Goal: Communication & Community: Ask a question

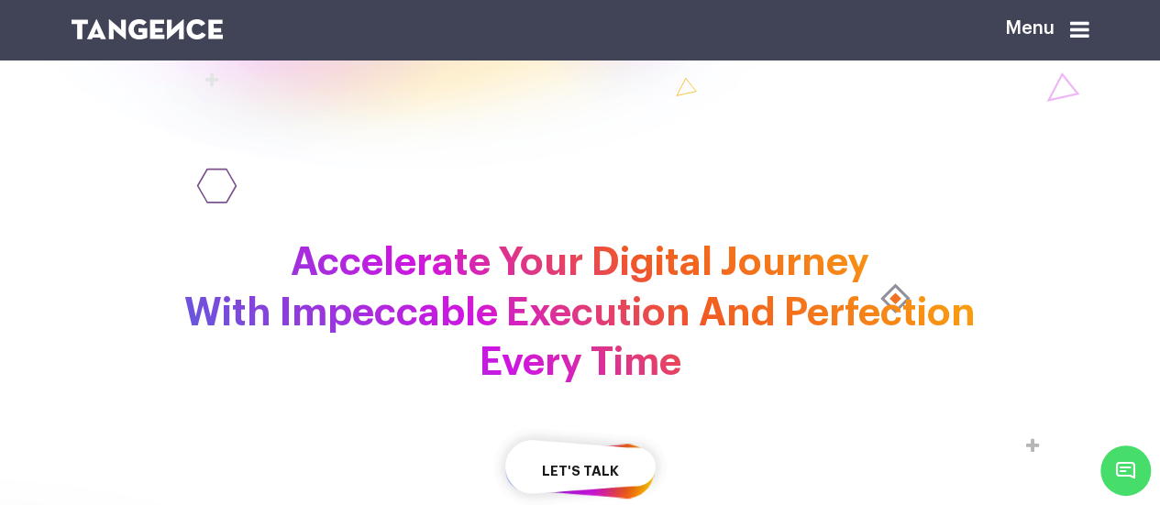
scroll to position [3698, 0]
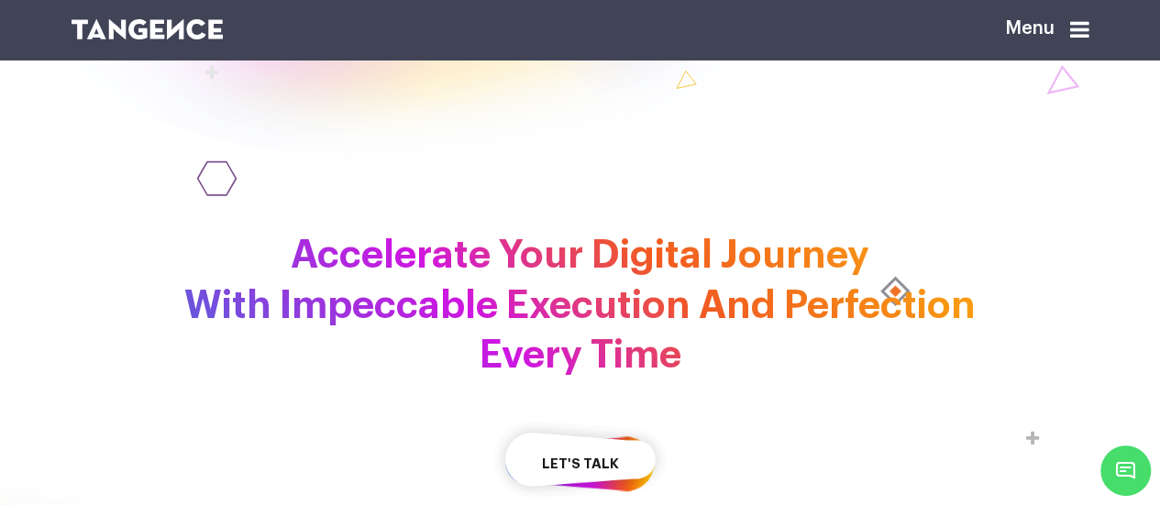
click at [1119, 470] on span "Minimize live chat window" at bounding box center [1125, 470] width 67 height 67
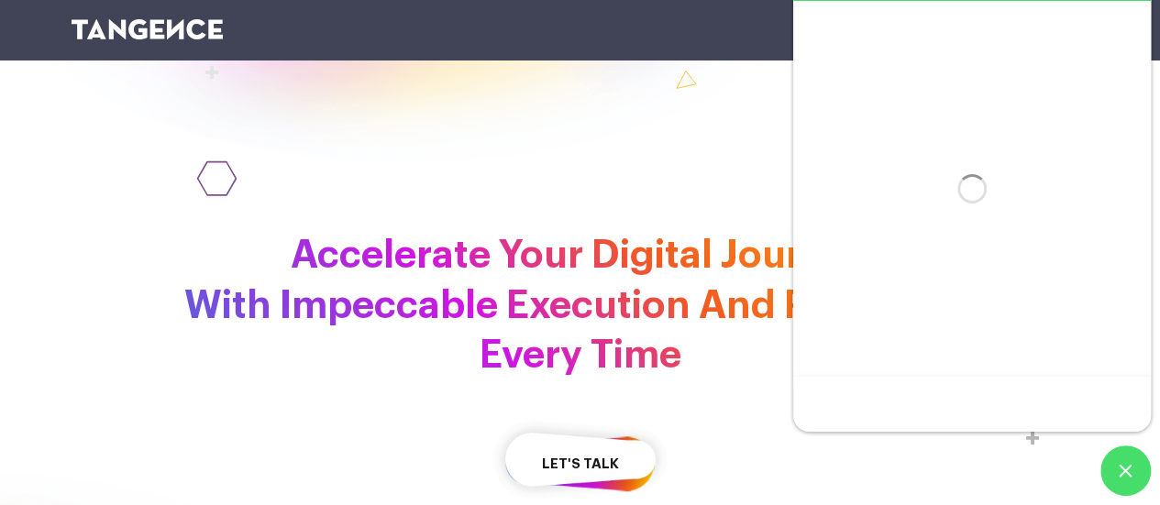
scroll to position [0, 0]
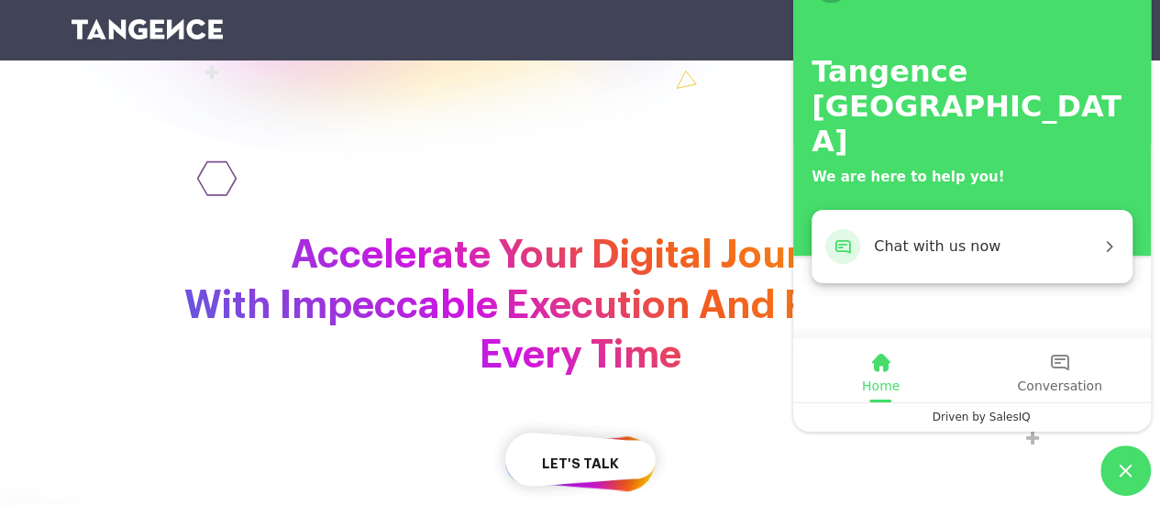
click at [926, 244] on span "Chat with us now" at bounding box center [987, 247] width 226 height 24
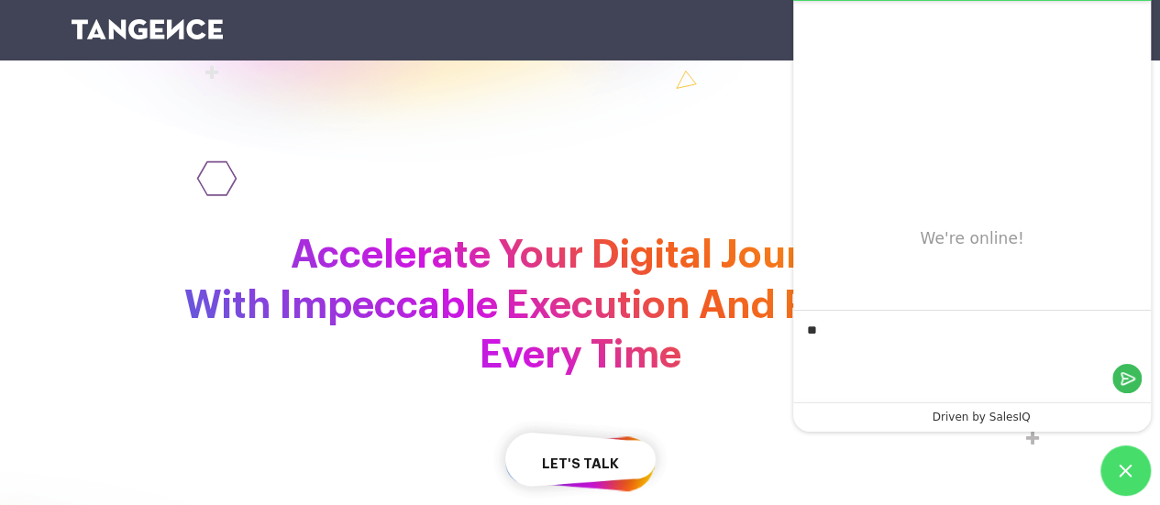
type textarea "*"
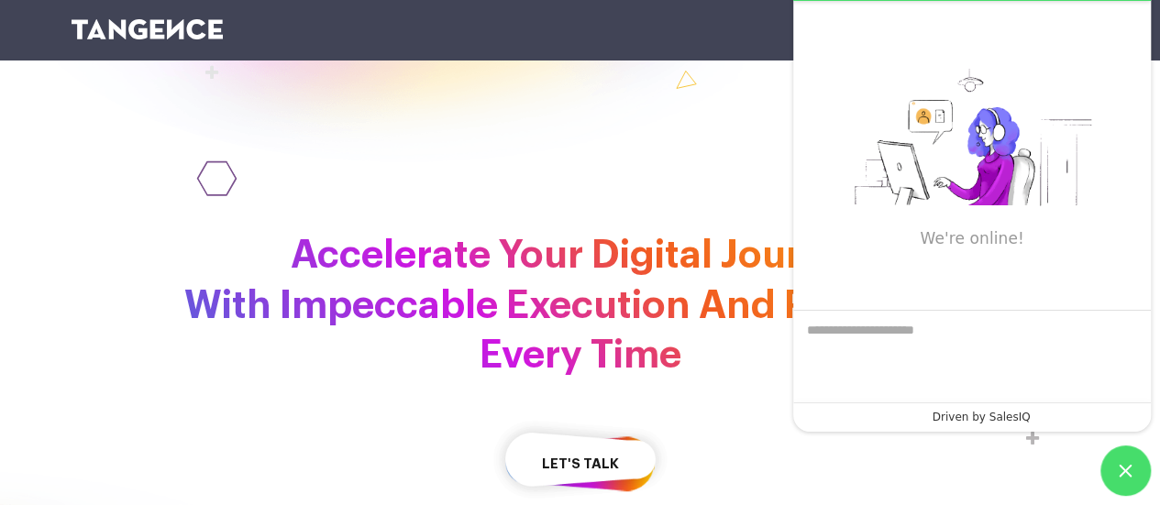
click at [708, 245] on div at bounding box center [402, 26] width 770 height 435
click at [1128, 468] on span "Minimize live chat window" at bounding box center [1125, 471] width 50 height 50
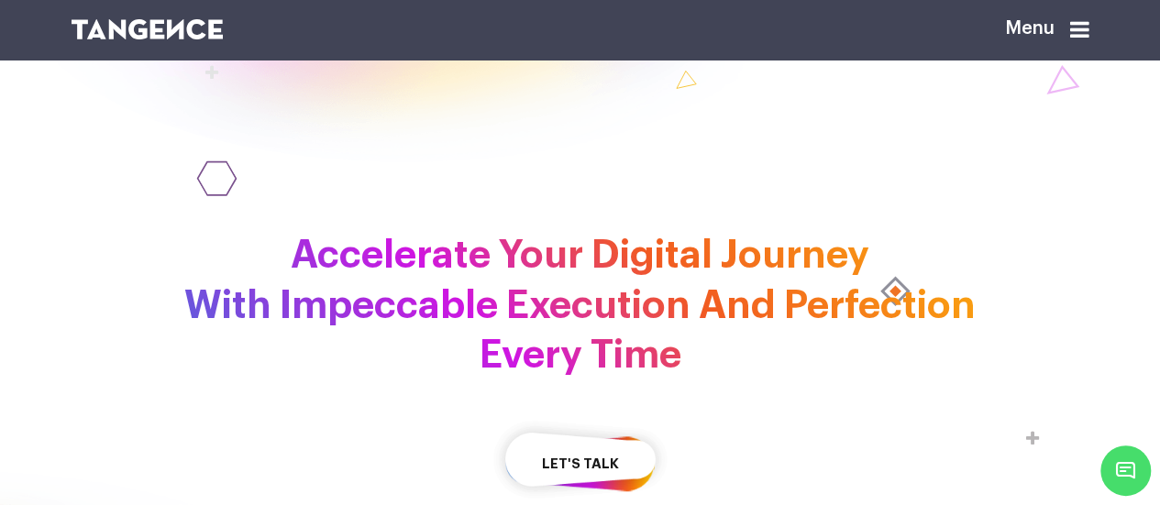
click at [1084, 38] on icon at bounding box center [1079, 29] width 19 height 22
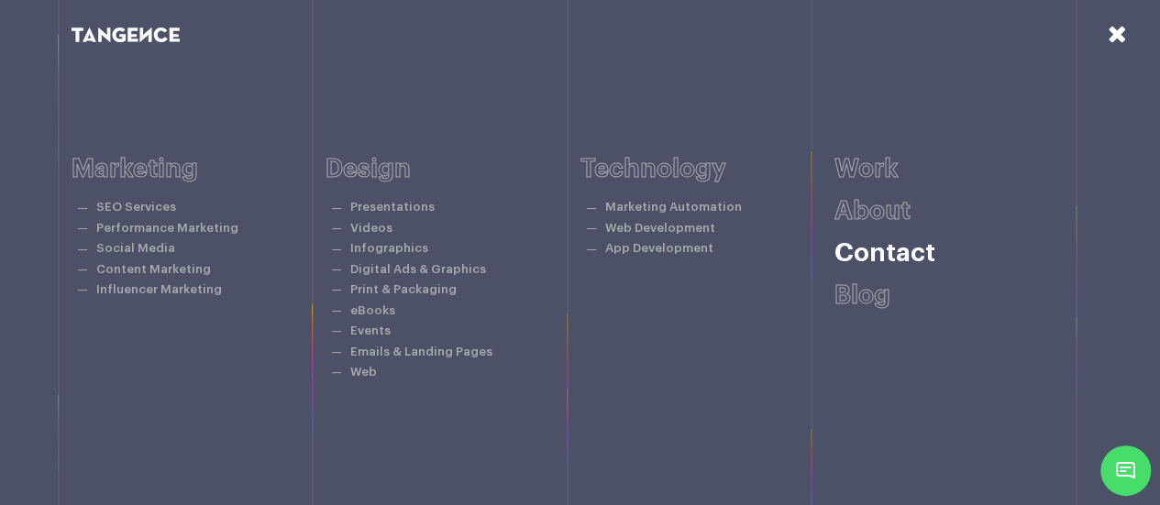
click at [910, 259] on link "Contact" at bounding box center [884, 253] width 101 height 26
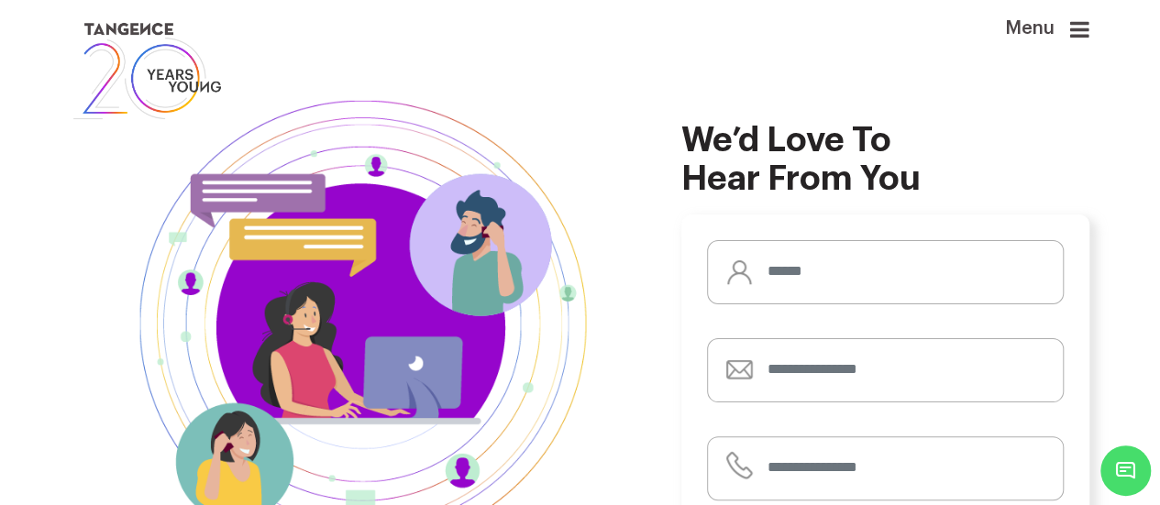
click at [1089, 23] on icon at bounding box center [1079, 29] width 19 height 22
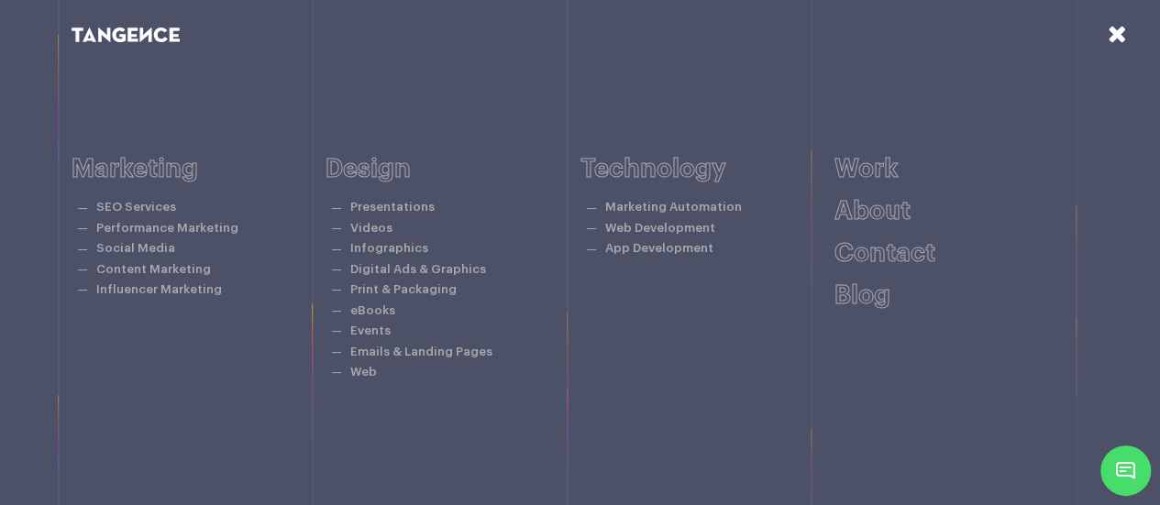
click at [1114, 459] on span "Minimize live chat window" at bounding box center [1125, 470] width 67 height 67
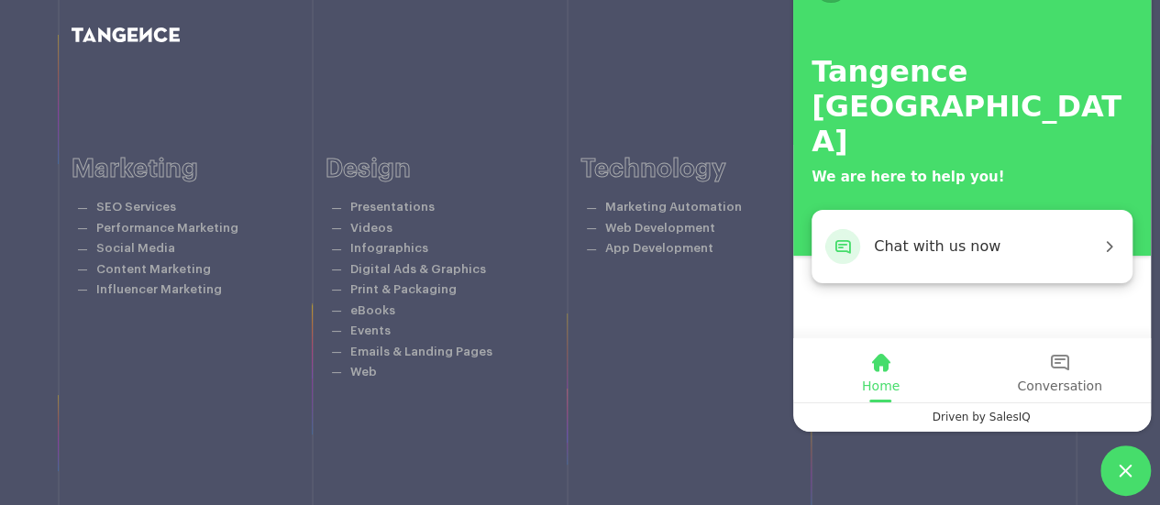
click at [997, 262] on div "Chat with us now" at bounding box center [971, 246] width 321 height 73
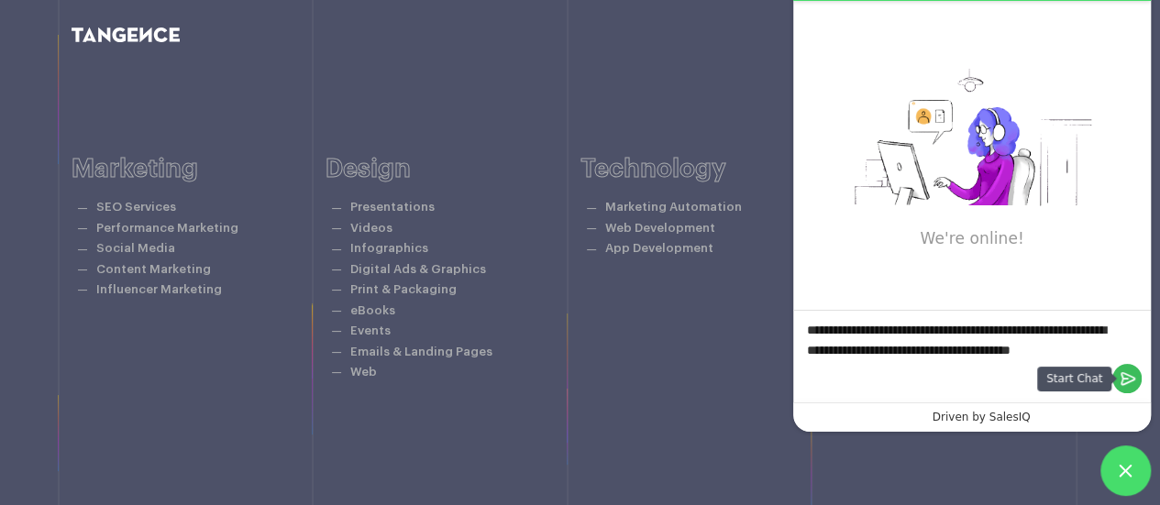
type textarea "**********"
click at [1132, 381] on em "Send" at bounding box center [1126, 378] width 29 height 29
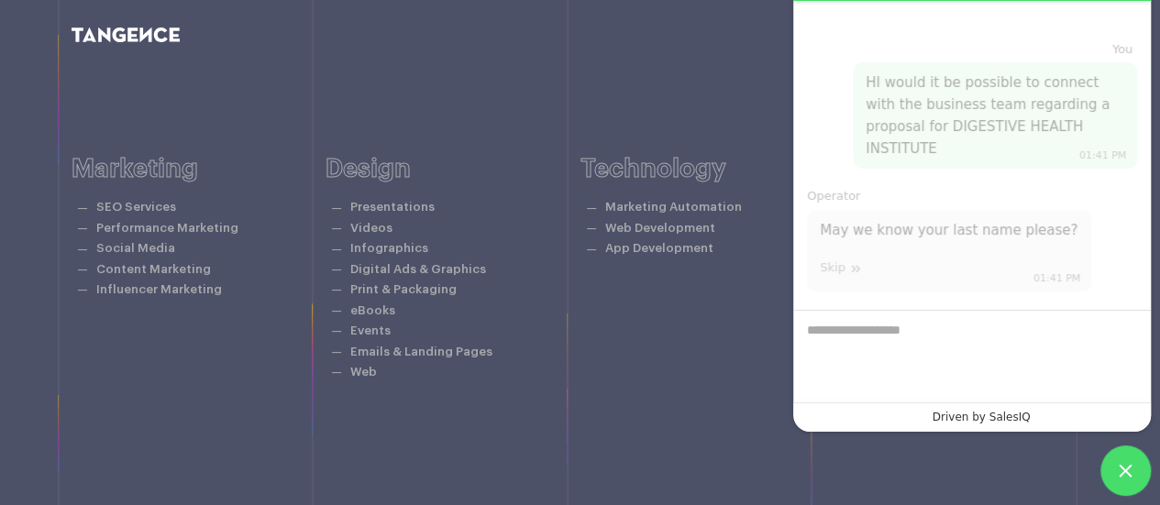
click at [979, 337] on textarea "Enter your last name" at bounding box center [972, 357] width 358 height 92
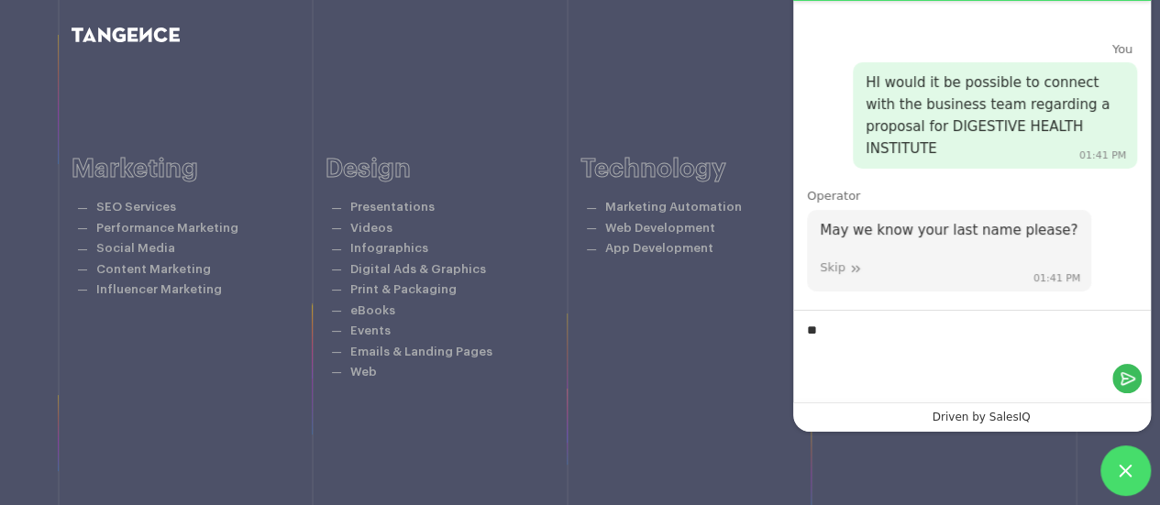
type textarea "*"
type textarea "*******"
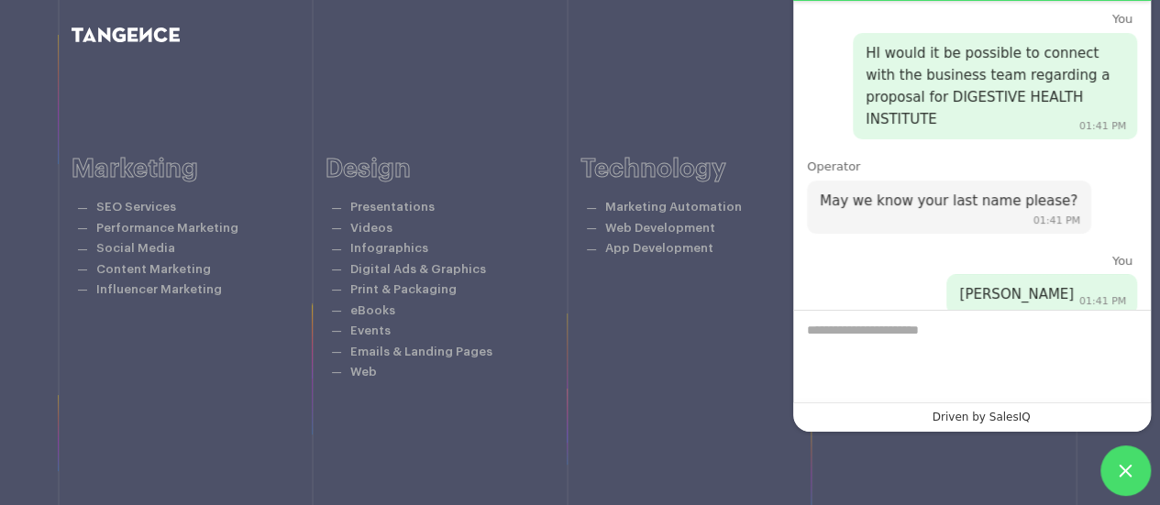
scroll to position [110, 0]
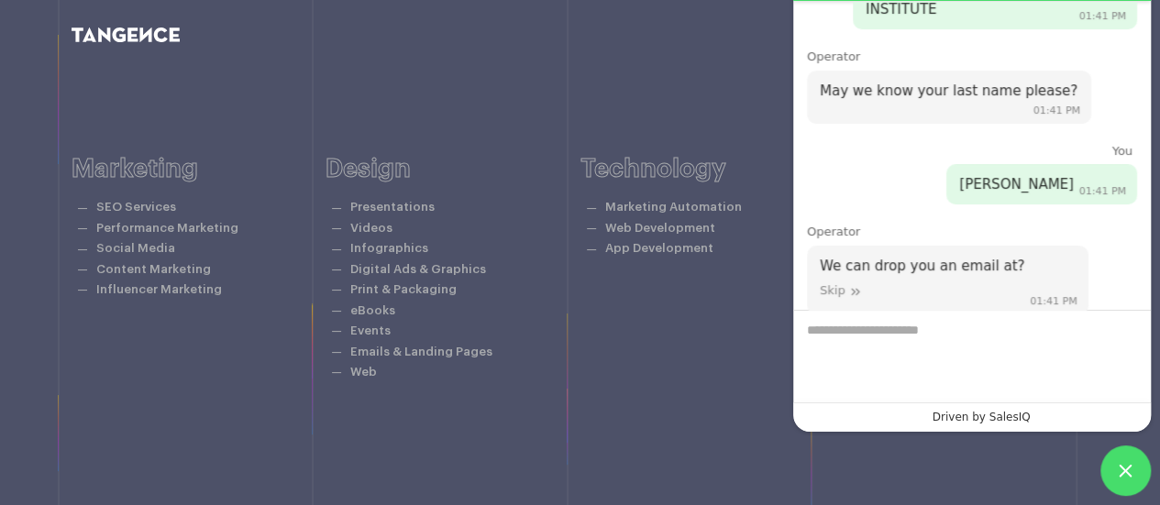
click at [979, 337] on textarea "Enter your email address" at bounding box center [972, 357] width 358 height 92
type textarea "**********"
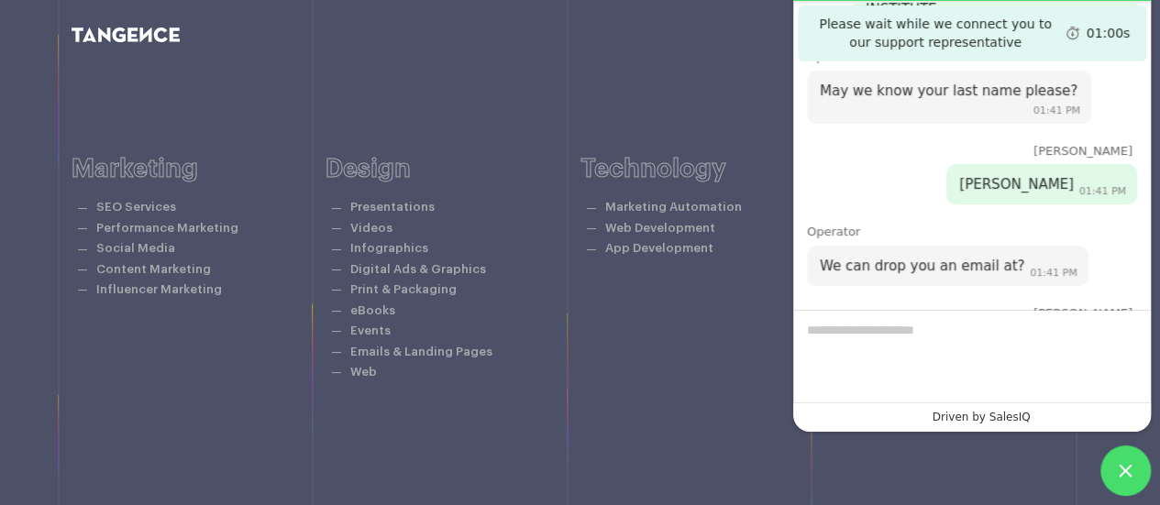
scroll to position [163, 0]
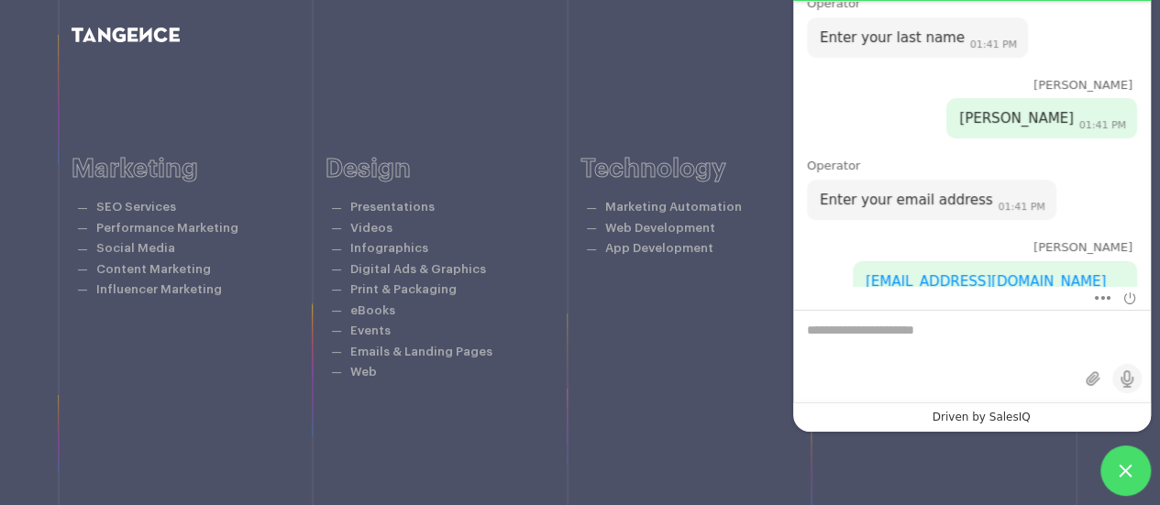
paste textarea "**********"
type textarea "**********"
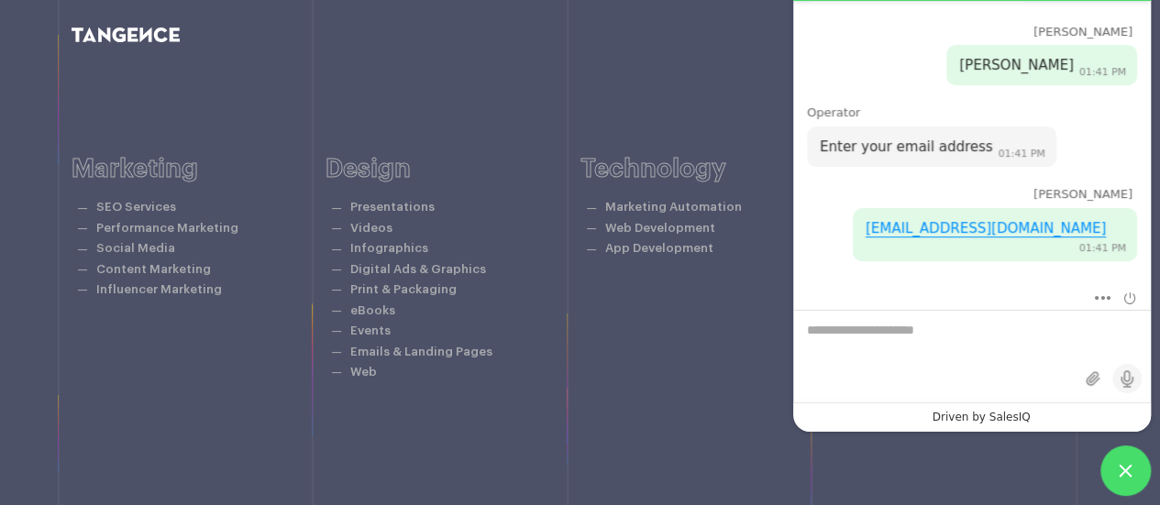
scroll to position [218, 0]
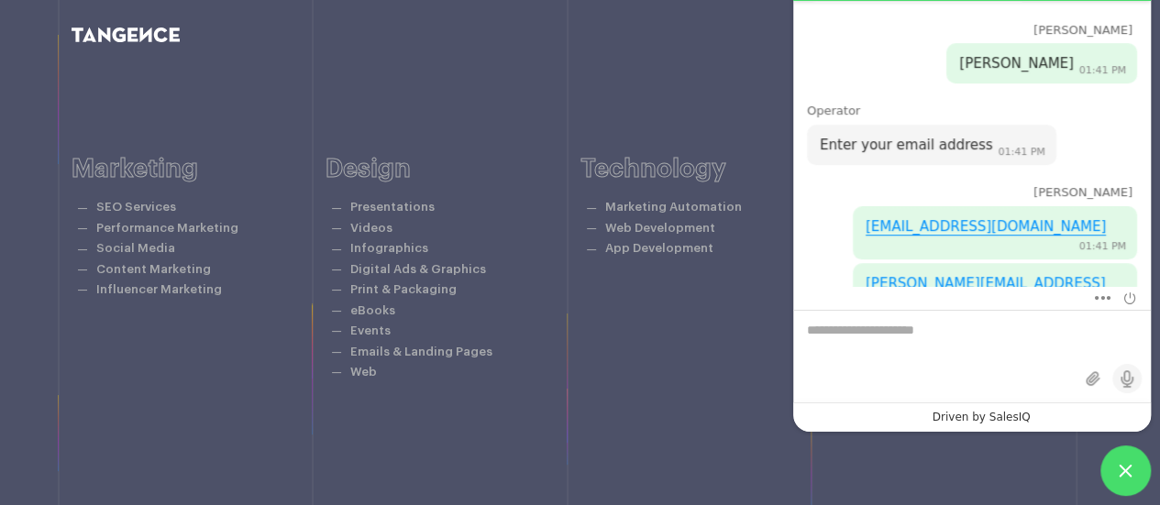
click at [846, 203] on div "ea@thedigestive.in 01:41 PM" at bounding box center [965, 231] width 344 height 57
click at [667, 410] on div "Marketing SEO Services Performance Marketing Social Media Content Marketing Inf…" at bounding box center [581, 269] width 1018 height 404
click at [1124, 480] on span "Minimize live chat window" at bounding box center [1125, 471] width 50 height 50
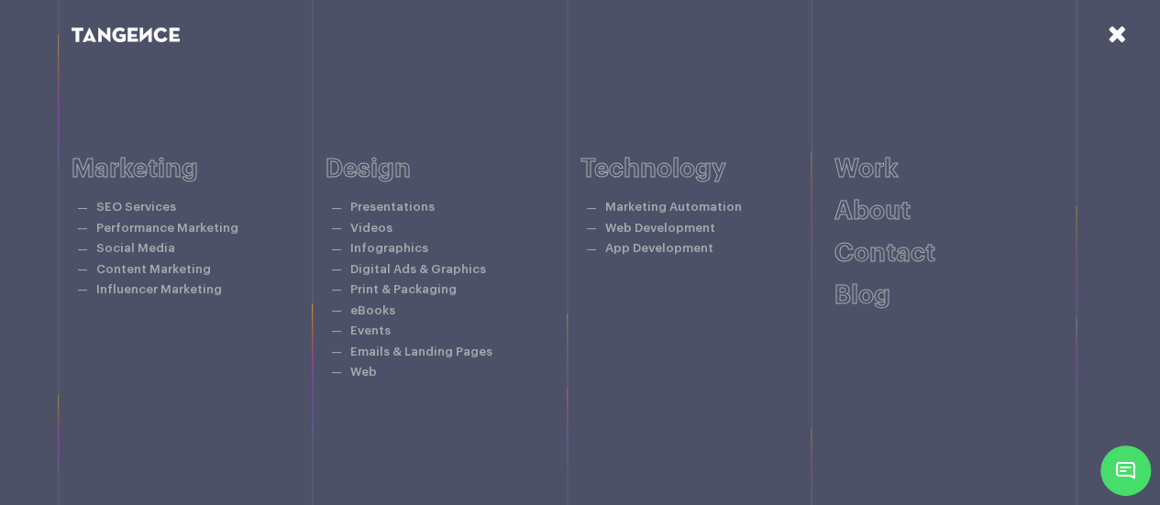
scroll to position [323, 0]
click at [1112, 28] on icon at bounding box center [1117, 34] width 19 height 24
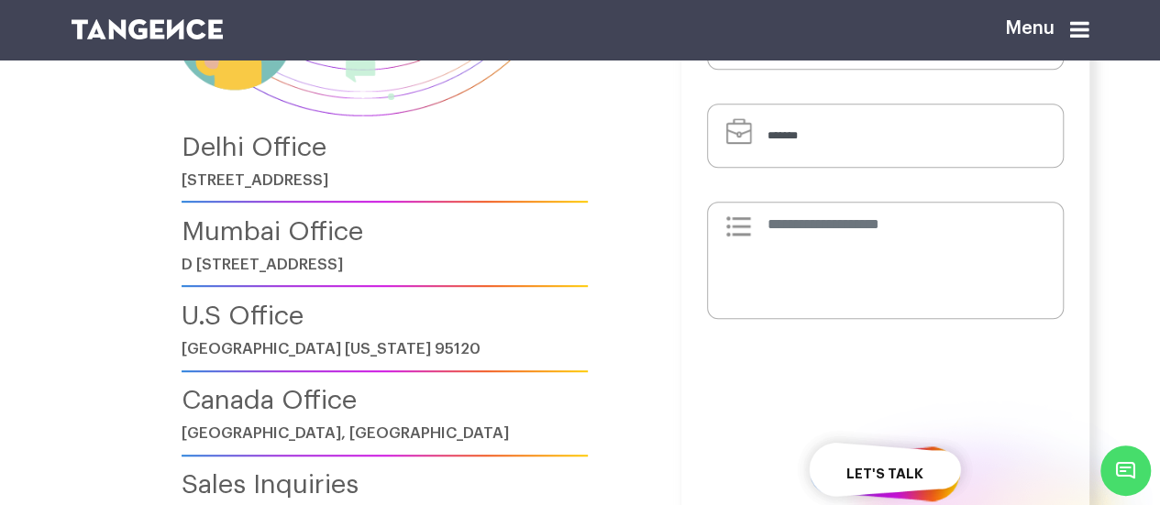
scroll to position [441, 0]
